Goal: Task Accomplishment & Management: Use online tool/utility

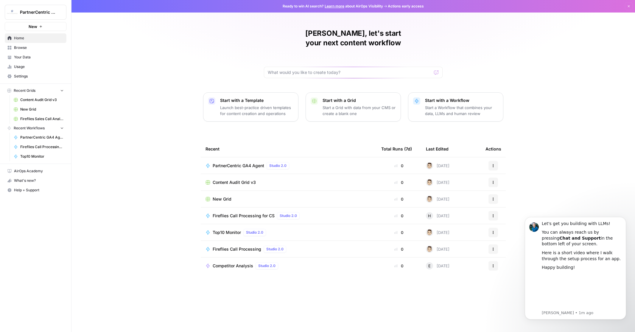
click at [228, 163] on span "PartnerCentric GA4 Agent" at bounding box center [239, 166] width 52 height 6
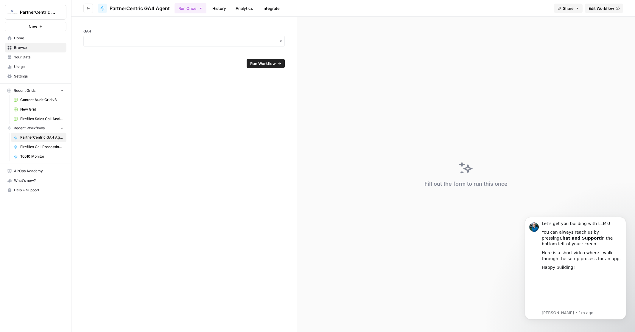
click at [37, 138] on span "PartnerCentric GA4 Agent" at bounding box center [42, 137] width 44 height 5
click at [219, 9] on link "History" at bounding box center [219, 9] width 21 height 10
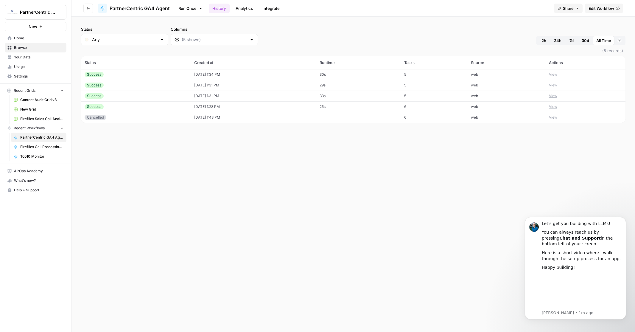
click at [87, 9] on icon "button" at bounding box center [88, 9] width 4 height 4
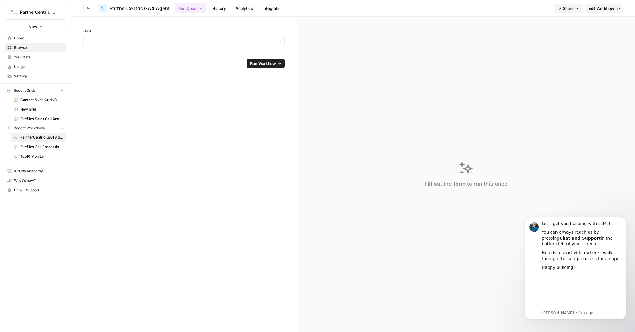
click at [281, 41] on icon "button" at bounding box center [281, 41] width 2 height 1
click at [102, 58] on div "pernix-166012" at bounding box center [184, 57] width 201 height 11
click at [265, 62] on span "Run Workflow" at bounding box center [263, 63] width 26 height 6
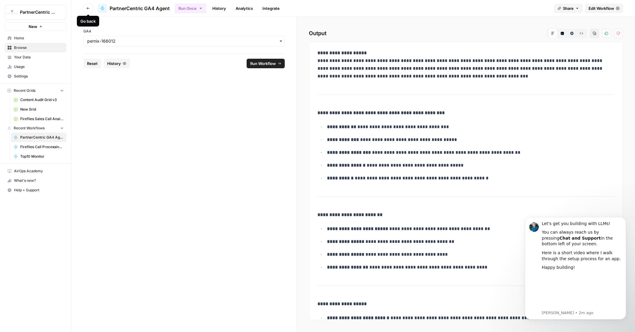
click at [88, 7] on icon "button" at bounding box center [88, 9] width 4 height 4
click at [89, 9] on icon "button" at bounding box center [88, 9] width 4 height 4
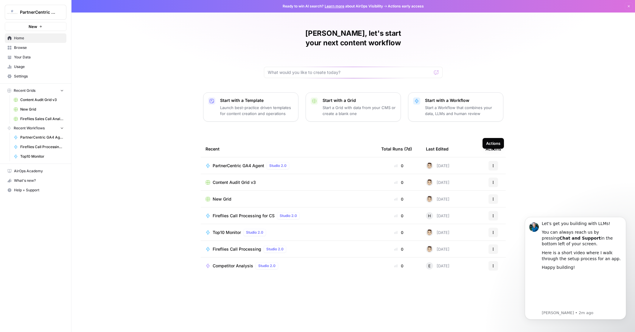
click at [490, 161] on button "Actions" at bounding box center [494, 166] width 10 height 10
click at [502, 208] on span "Duplicate" at bounding box center [524, 209] width 48 height 6
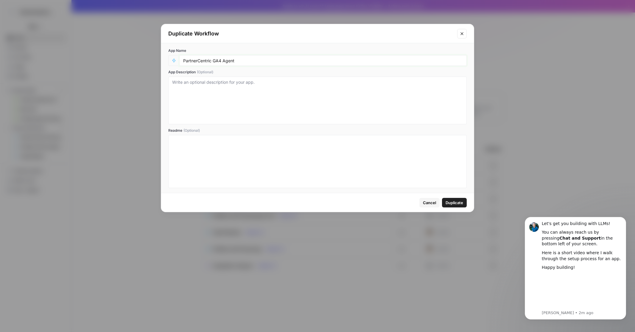
click at [237, 61] on input "PartnerCentric GA4 Agent" at bounding box center [323, 60] width 280 height 5
type input "PartnerCentric GA4 Agent - Leads - SQLs"
click at [191, 82] on textarea "App Description (Optional)" at bounding box center [317, 100] width 291 height 42
type textarea "Drilling down on Ai data for leads and sqls"
click at [451, 202] on span "Duplicate" at bounding box center [455, 203] width 18 height 6
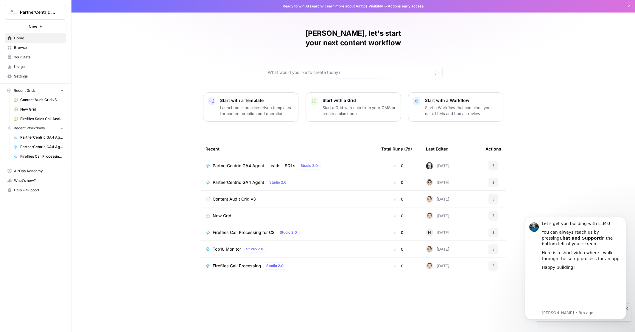
click at [245, 163] on span "PartnerCentric GA4 Agent - Leads - SQLs" at bounding box center [254, 166] width 83 height 6
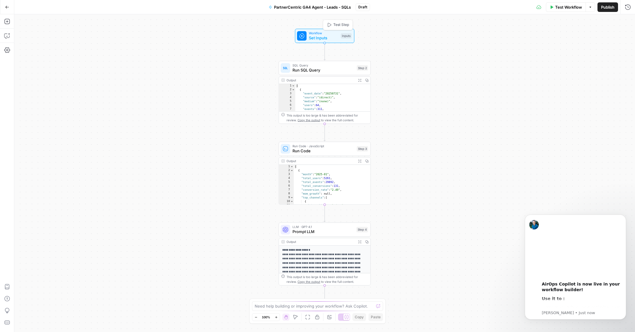
click at [325, 38] on span "Set Inputs" at bounding box center [323, 38] width 29 height 6
click at [339, 71] on span "Run SQL Query" at bounding box center [324, 70] width 62 height 6
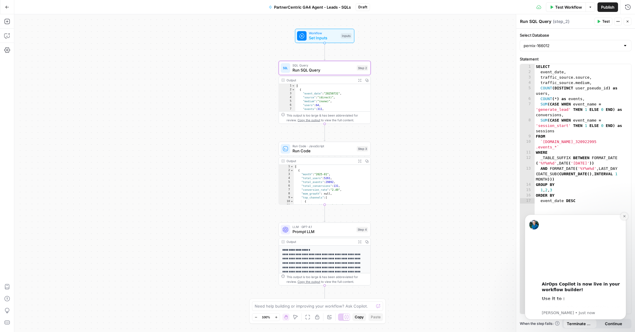
click at [624, 216] on icon "Dismiss notification" at bounding box center [624, 216] width 2 height 2
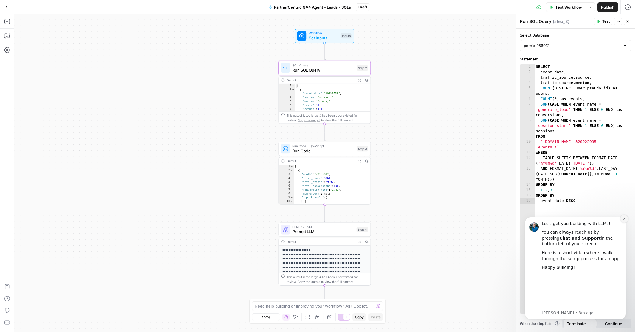
click at [625, 217] on icon "Dismiss notification" at bounding box center [624, 218] width 3 height 3
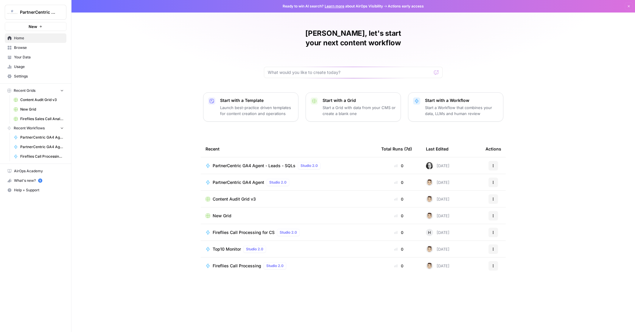
click at [236, 163] on span "PartnerCentric GA4 Agent - Leads - SQLs" at bounding box center [254, 166] width 83 height 6
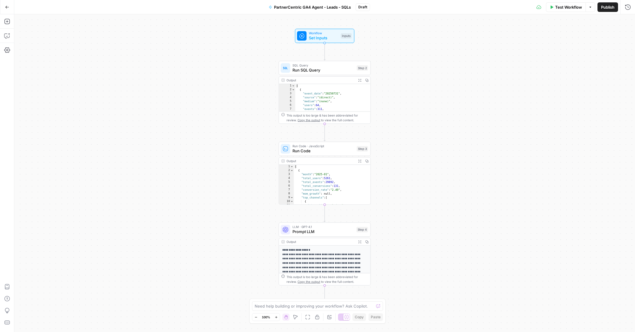
click at [298, 120] on span "Copy the output" at bounding box center [309, 120] width 23 height 4
type textarea "**********"
click at [347, 100] on div "[ { "event_date" : "20250731" , "source" : "(direct)" , "medium" : "(none)" , "…" at bounding box center [332, 102] width 75 height 36
click at [302, 100] on div "[ { "event_date" : "20250731" , "source" : "(direct)" , "medium" : "(none)" , "…" at bounding box center [332, 102] width 75 height 36
click at [326, 69] on span "Run SQL Query" at bounding box center [324, 70] width 62 height 6
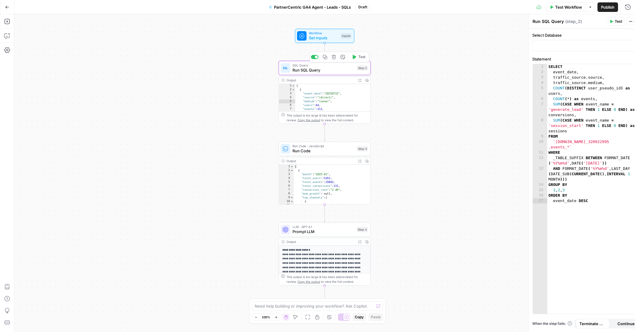
type input "pernix-166012"
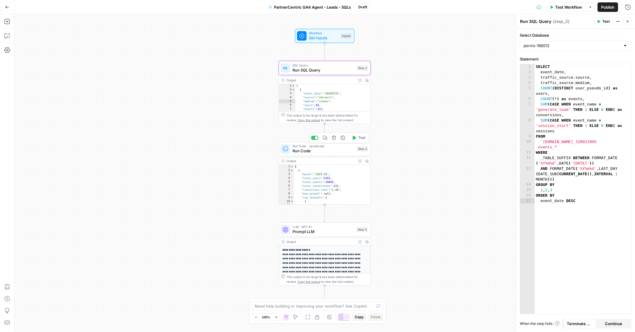
click at [339, 150] on span "Run Code" at bounding box center [324, 151] width 62 height 6
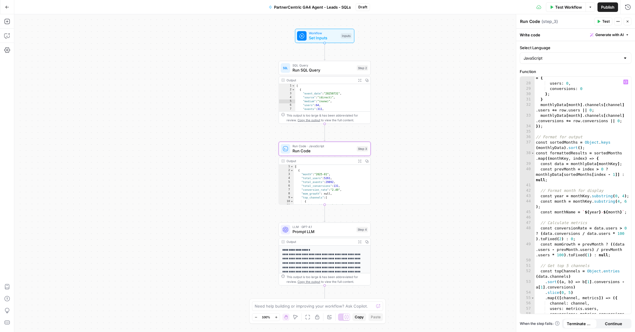
scroll to position [186, 0]
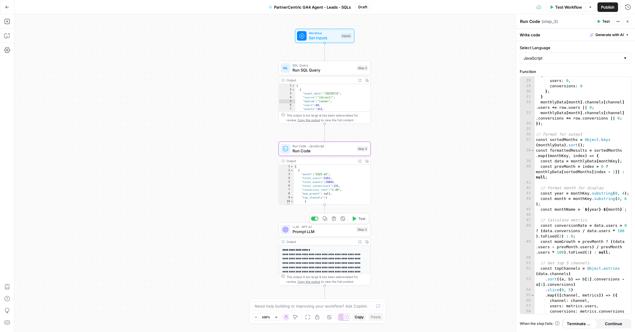
click at [330, 232] on span "Prompt LLM" at bounding box center [323, 232] width 61 height 6
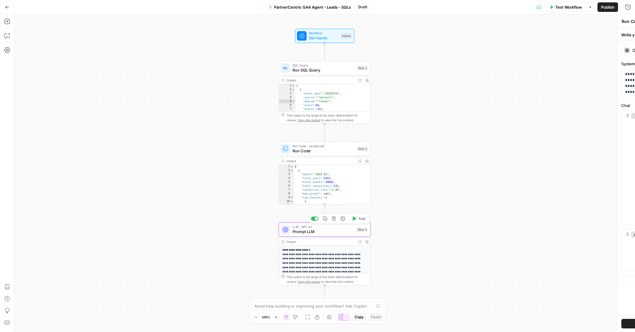
type textarea "Prompt LLM"
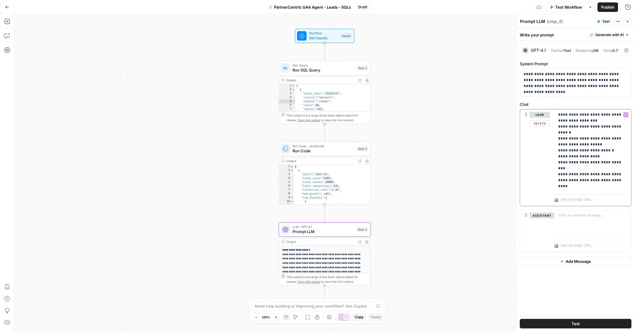
click at [612, 174] on p "**********" at bounding box center [592, 150] width 69 height 77
click at [623, 175] on p "**********" at bounding box center [592, 153] width 69 height 83
click at [580, 180] on p "**********" at bounding box center [592, 153] width 69 height 83
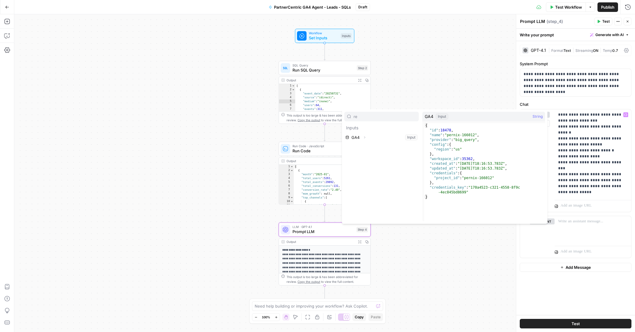
type input "re"
click at [439, 86] on div "**********" at bounding box center [324, 173] width 621 height 318
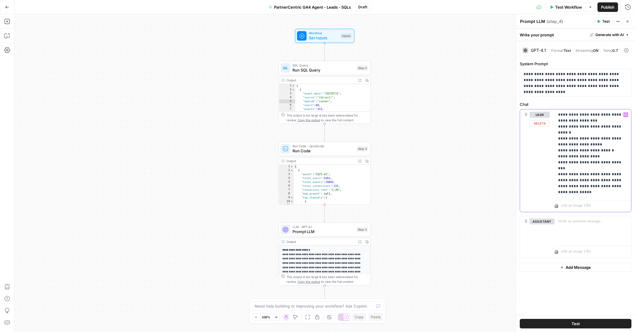
click at [617, 181] on p "**********" at bounding box center [592, 153] width 69 height 83
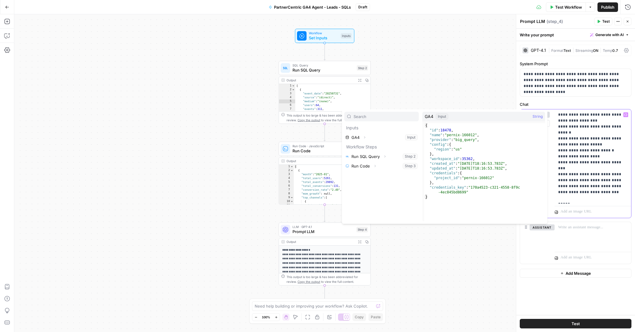
click at [583, 185] on p "**********" at bounding box center [592, 156] width 69 height 89
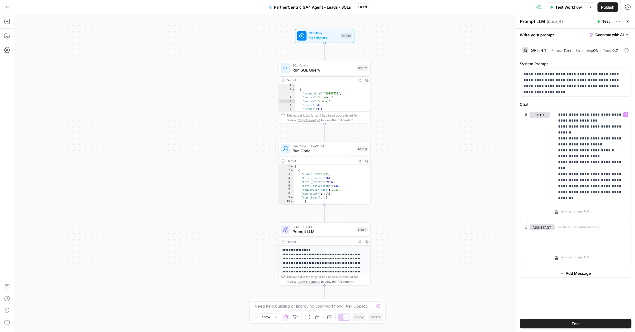
click at [554, 101] on div "**********" at bounding box center [575, 178] width 119 height 274
click at [565, 6] on span "Test Workflow" at bounding box center [568, 7] width 27 height 6
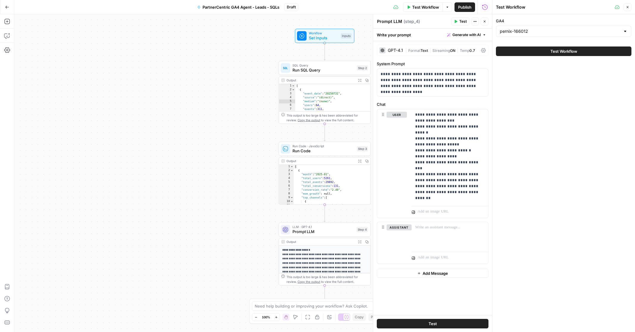
click at [563, 51] on span "Test Workflow" at bounding box center [564, 51] width 27 height 6
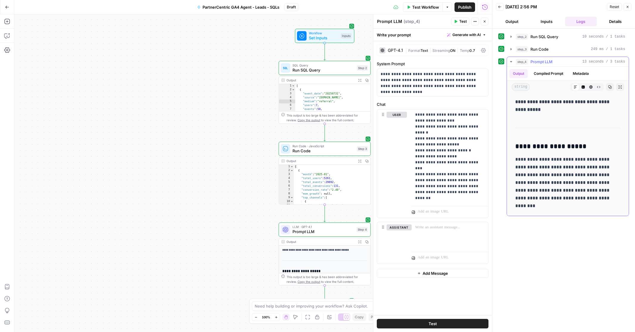
click at [516, 73] on button "Output" at bounding box center [519, 73] width 18 height 9
click at [548, 72] on button "Compiled Prompt" at bounding box center [548, 73] width 37 height 9
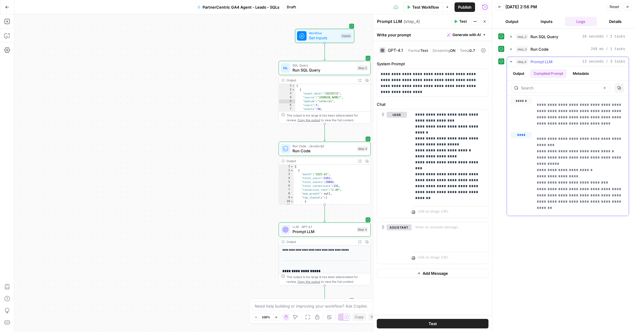
click at [521, 74] on button "Output" at bounding box center [519, 73] width 18 height 9
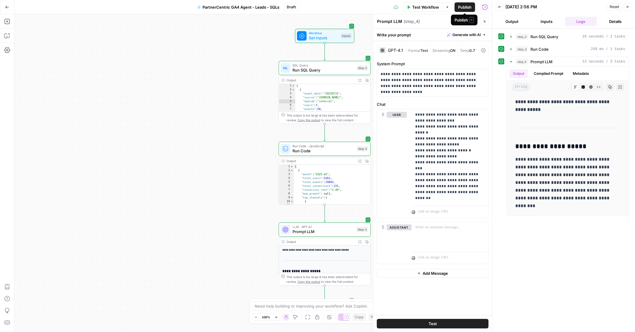
click at [466, 6] on span "Publish" at bounding box center [464, 7] width 13 height 6
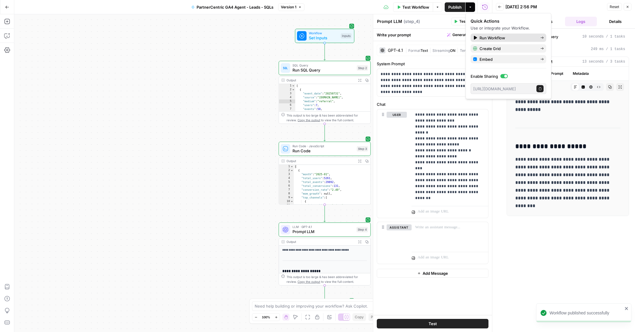
click at [496, 35] on span "Run Workflow" at bounding box center [508, 38] width 56 height 6
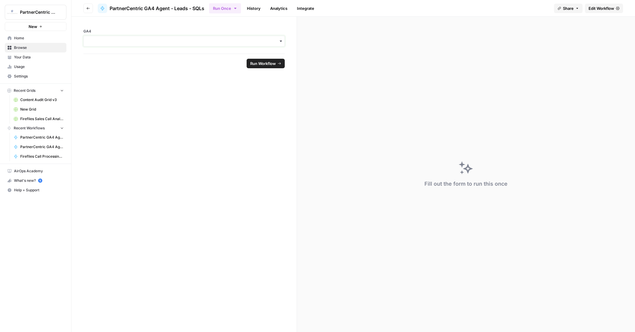
click at [173, 41] on input "GA4" at bounding box center [184, 41] width 194 height 6
click at [112, 55] on div "pernix-166012" at bounding box center [184, 57] width 201 height 11
click at [259, 64] on span "Run Workflow" at bounding box center [263, 63] width 26 height 6
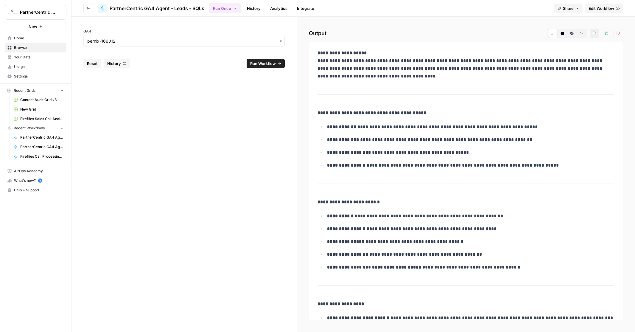
click at [28, 56] on span "Your Data" at bounding box center [39, 57] width 50 height 5
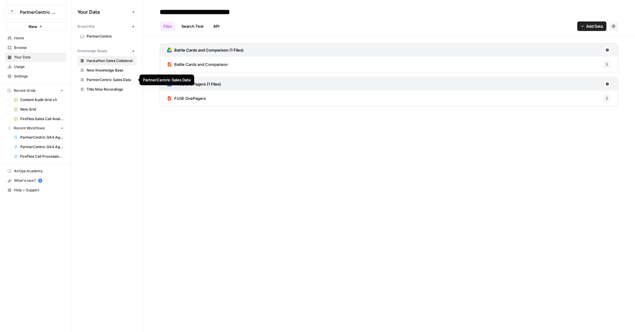
click at [104, 80] on span "PartnerCentric Sales Data" at bounding box center [110, 79] width 47 height 5
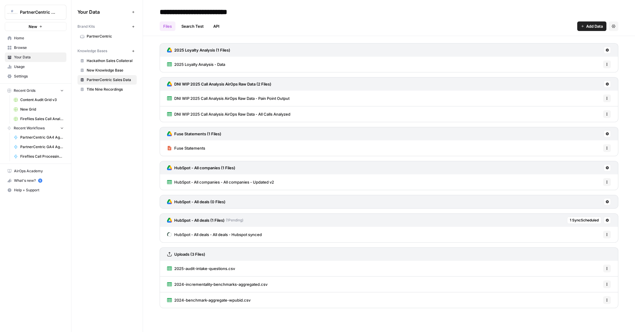
click at [21, 57] on span "Your Data" at bounding box center [39, 57] width 50 height 5
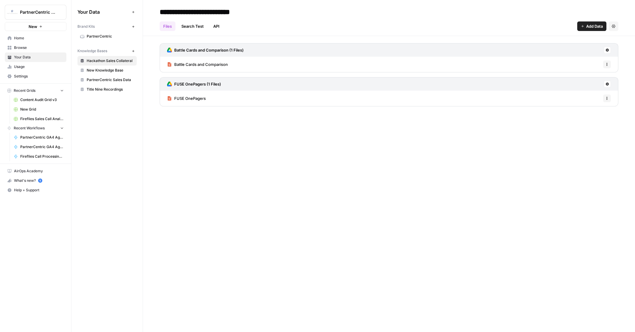
click at [21, 57] on span "Your Data" at bounding box center [39, 57] width 50 height 5
click at [39, 138] on span "PartnerCentric GA4 Agent - Leads - SQLs" at bounding box center [42, 137] width 44 height 5
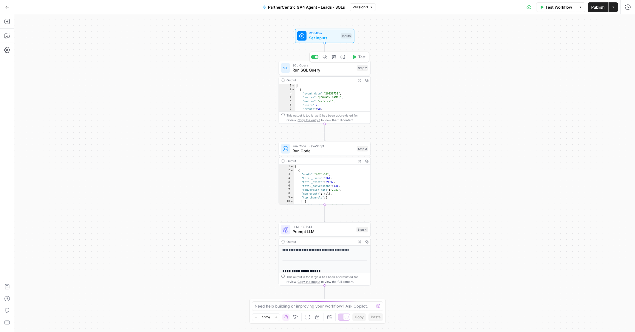
click at [341, 71] on span "Run SQL Query" at bounding box center [324, 70] width 62 height 6
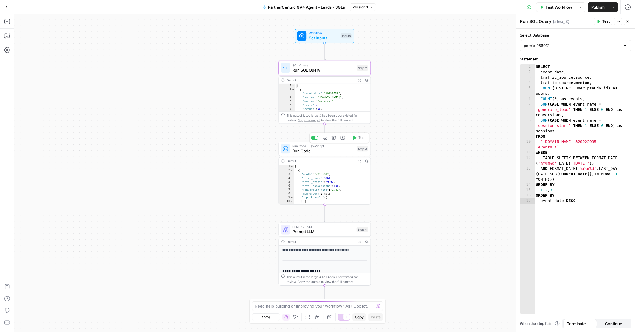
click at [337, 151] on span "Run Code" at bounding box center [324, 151] width 62 height 6
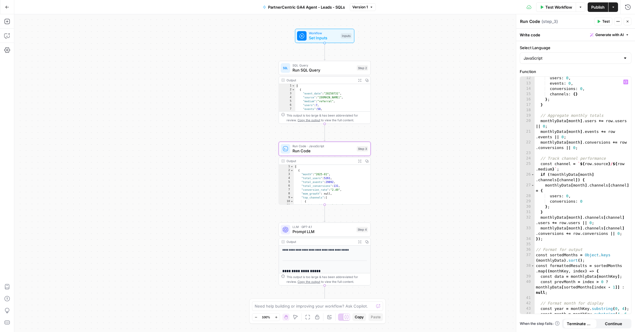
scroll to position [85, 0]
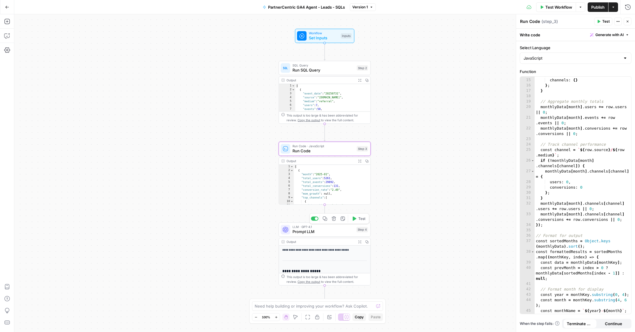
click at [340, 232] on span "Prompt LLM" at bounding box center [323, 232] width 61 height 6
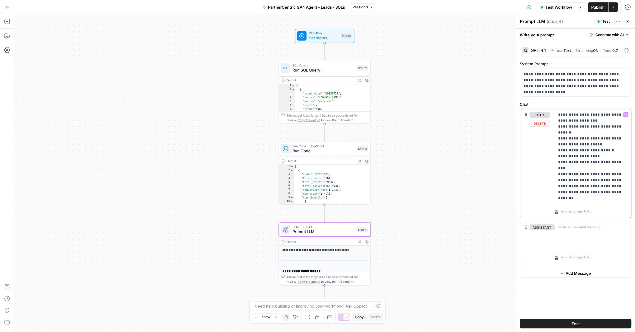
click at [601, 187] on p "**********" at bounding box center [592, 156] width 69 height 89
click at [546, 246] on div "assistant Delete" at bounding box center [542, 242] width 25 height 37
click at [573, 236] on div at bounding box center [593, 235] width 77 height 27
drag, startPoint x: 558, startPoint y: 174, endPoint x: 600, endPoint y: 187, distance: 43.8
click at [600, 187] on p "**********" at bounding box center [592, 156] width 69 height 89
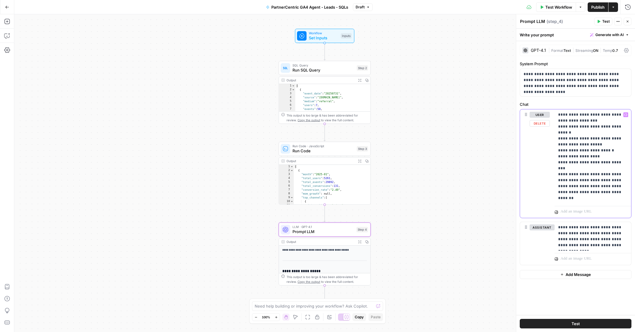
copy p "**********"
click at [596, 246] on p "**********" at bounding box center [592, 236] width 69 height 24
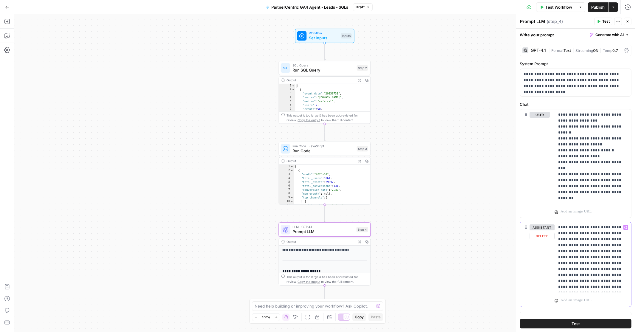
scroll to position [9, 0]
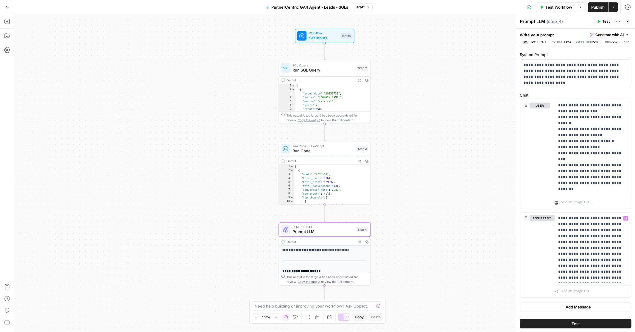
click at [576, 323] on span "Test" at bounding box center [576, 324] width 8 height 6
